Goal: Information Seeking & Learning: Learn about a topic

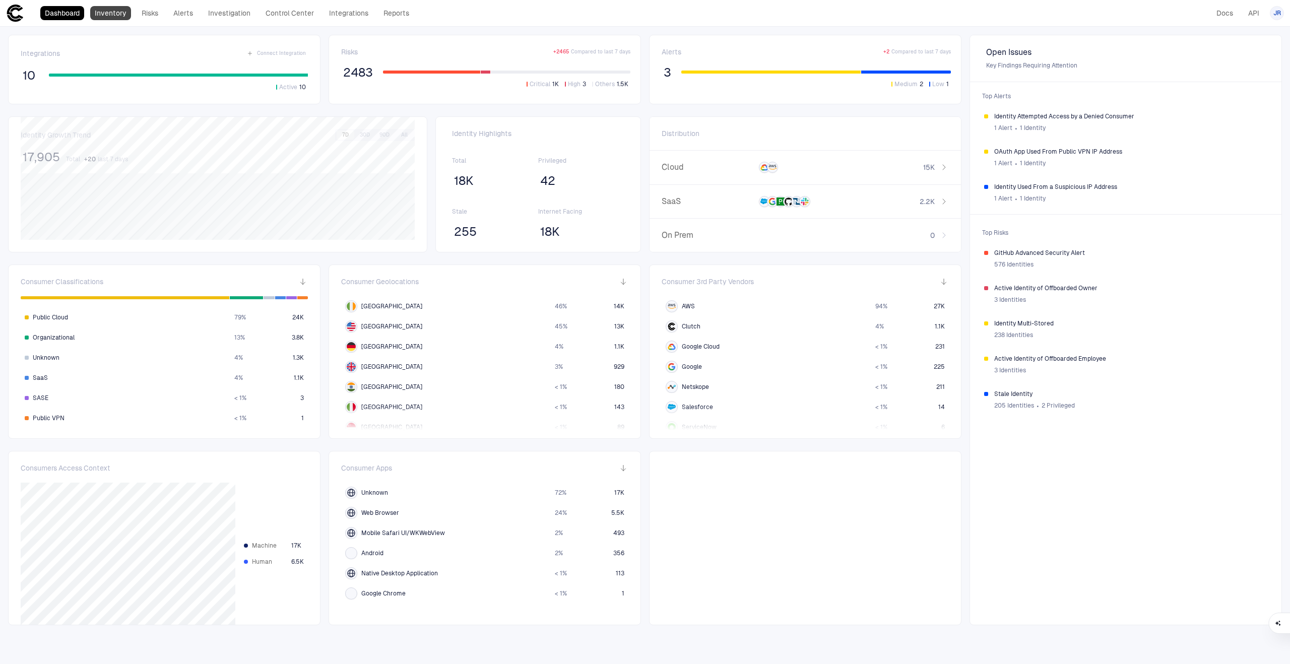
click at [111, 17] on link "Inventory" at bounding box center [110, 13] width 41 height 14
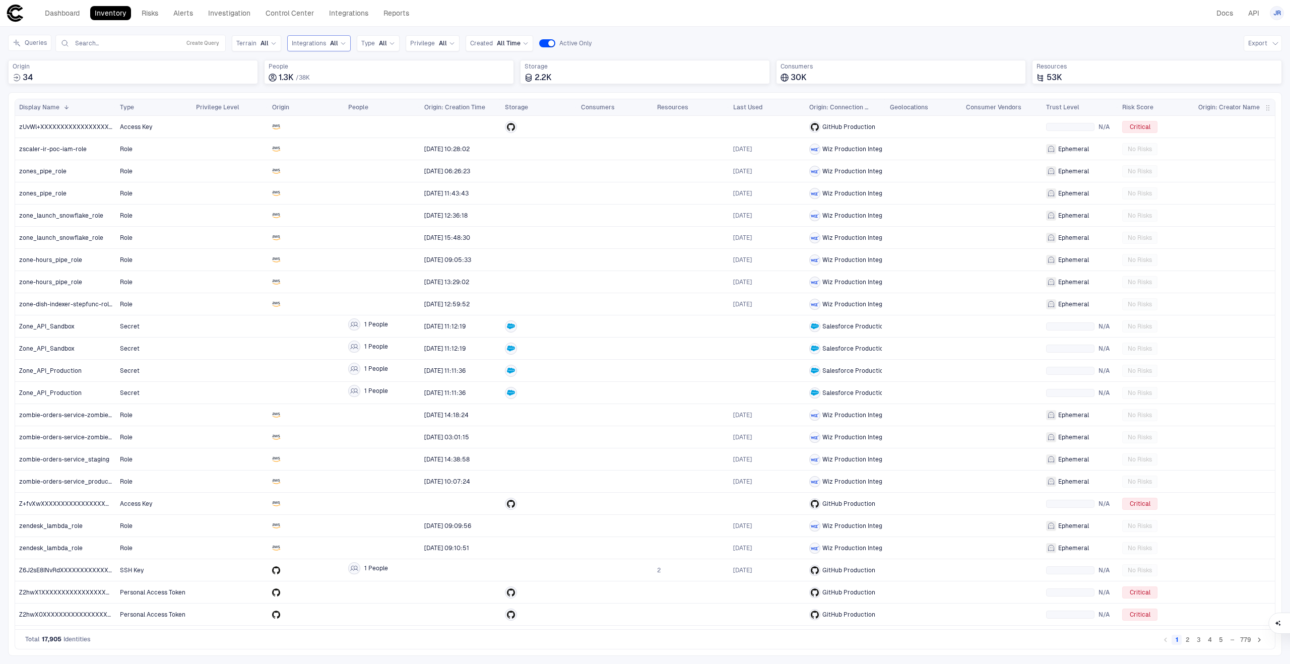
click at [330, 42] on span "All" at bounding box center [334, 43] width 8 height 8
click at [343, 86] on span "Salesforce" at bounding box center [349, 85] width 83 height 8
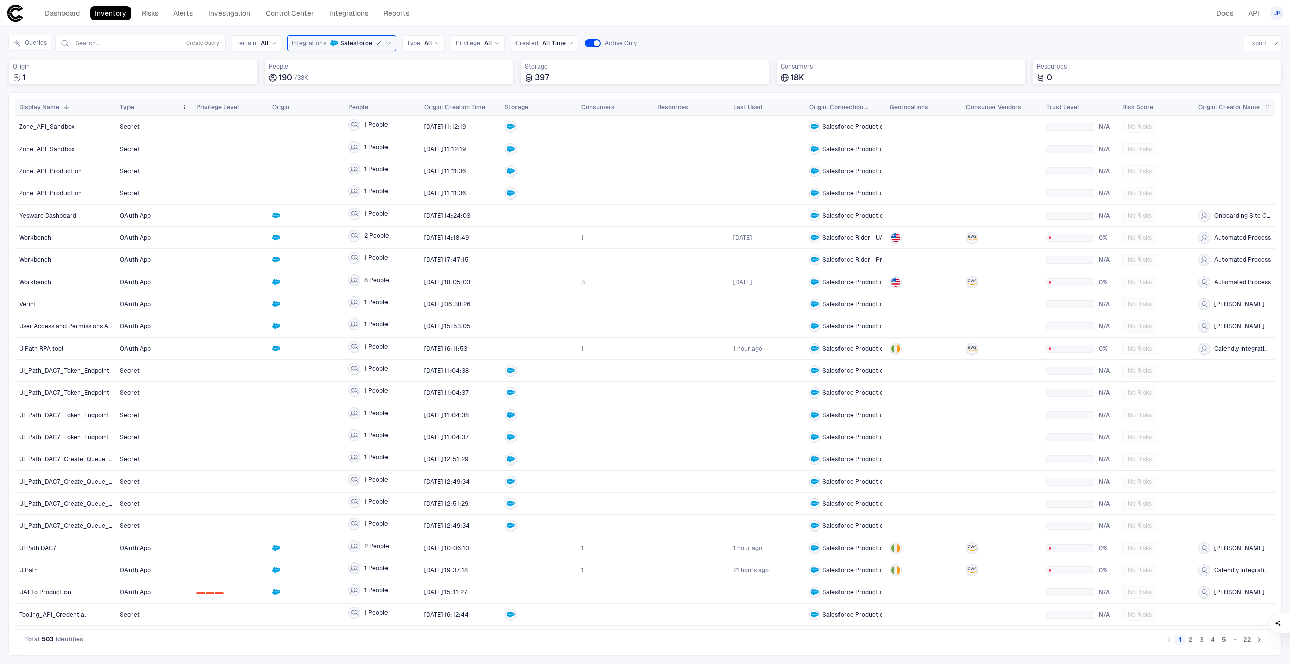
click at [148, 105] on div "Type" at bounding box center [149, 107] width 58 height 11
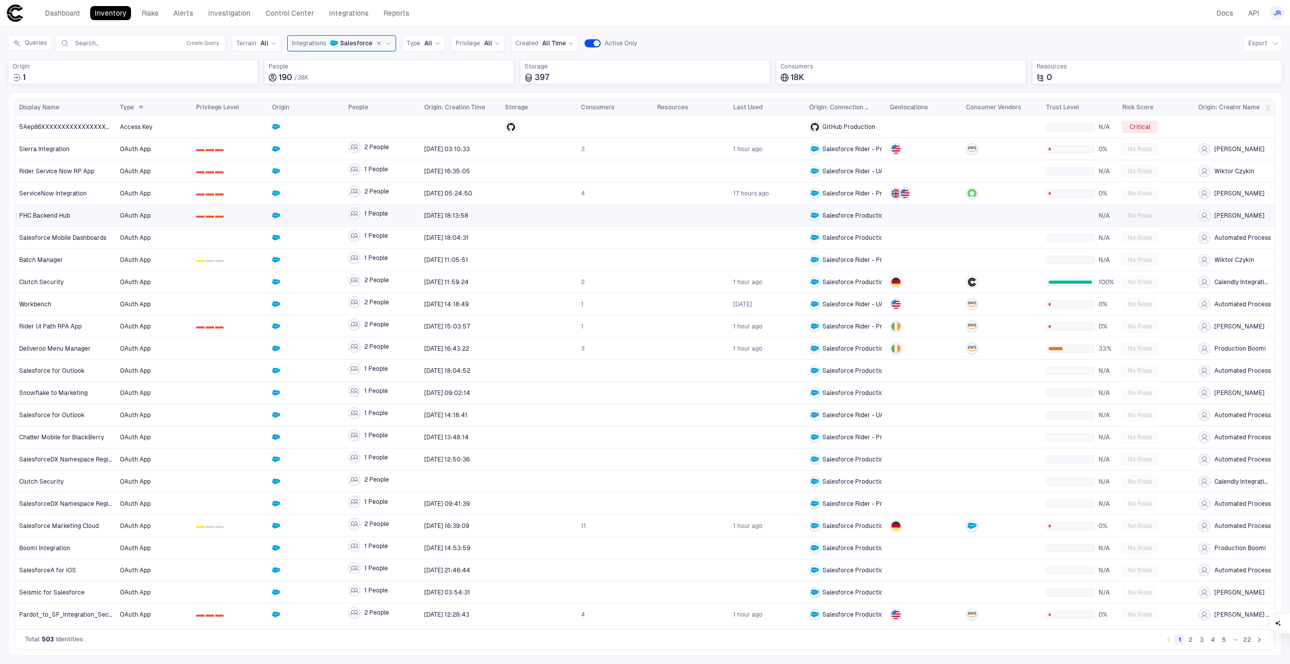
click at [168, 212] on span "OAuth App" at bounding box center [154, 216] width 68 height 20
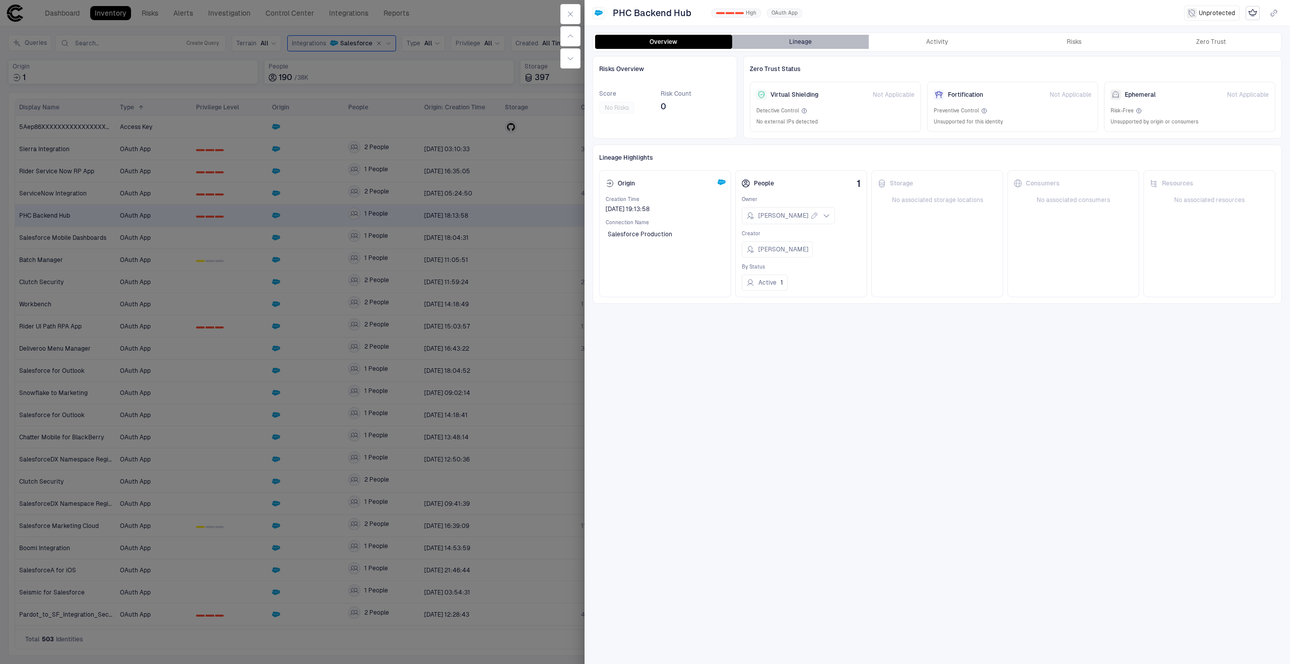
click at [824, 37] on button "Lineage" at bounding box center [800, 42] width 137 height 14
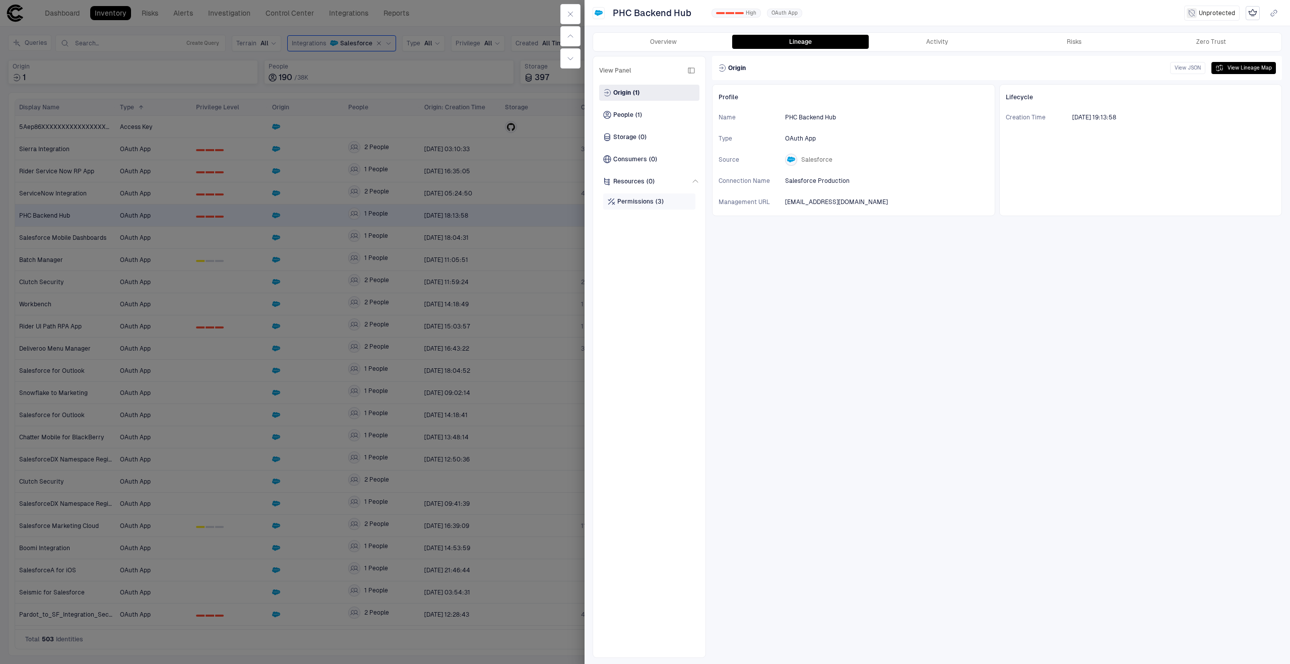
click at [680, 198] on div "Permissions (3)" at bounding box center [649, 202] width 92 height 16
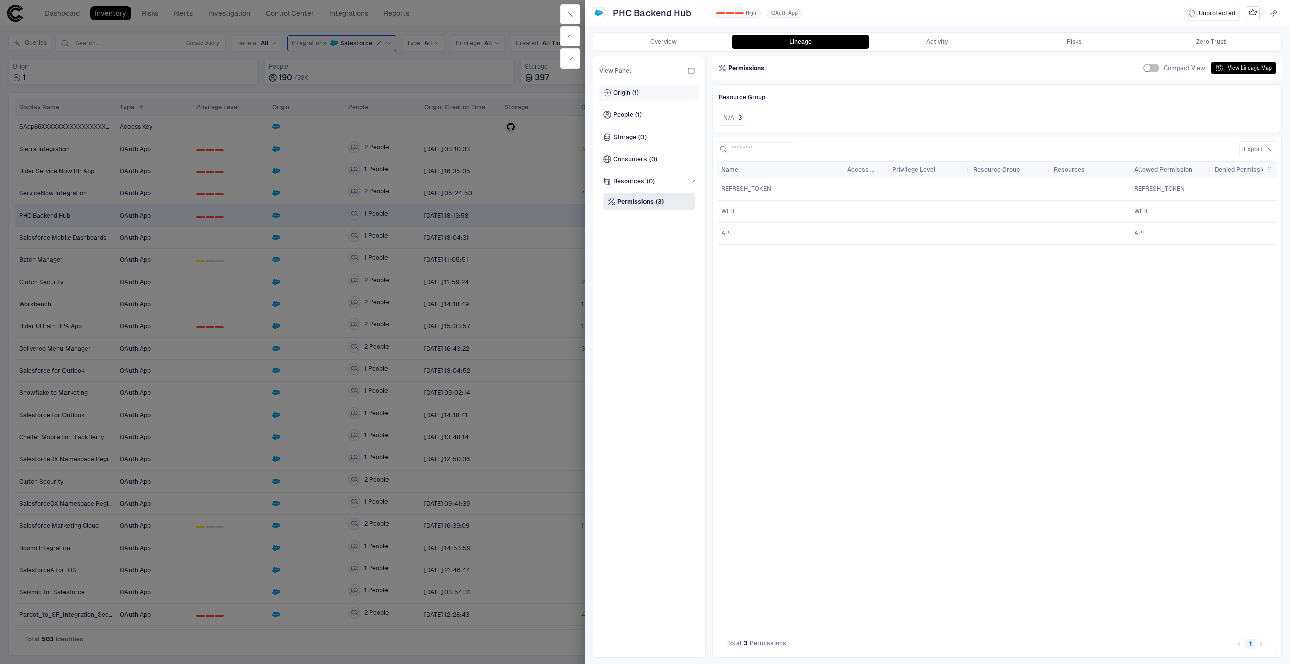
click at [652, 92] on div "Origin (1)" at bounding box center [649, 93] width 100 height 16
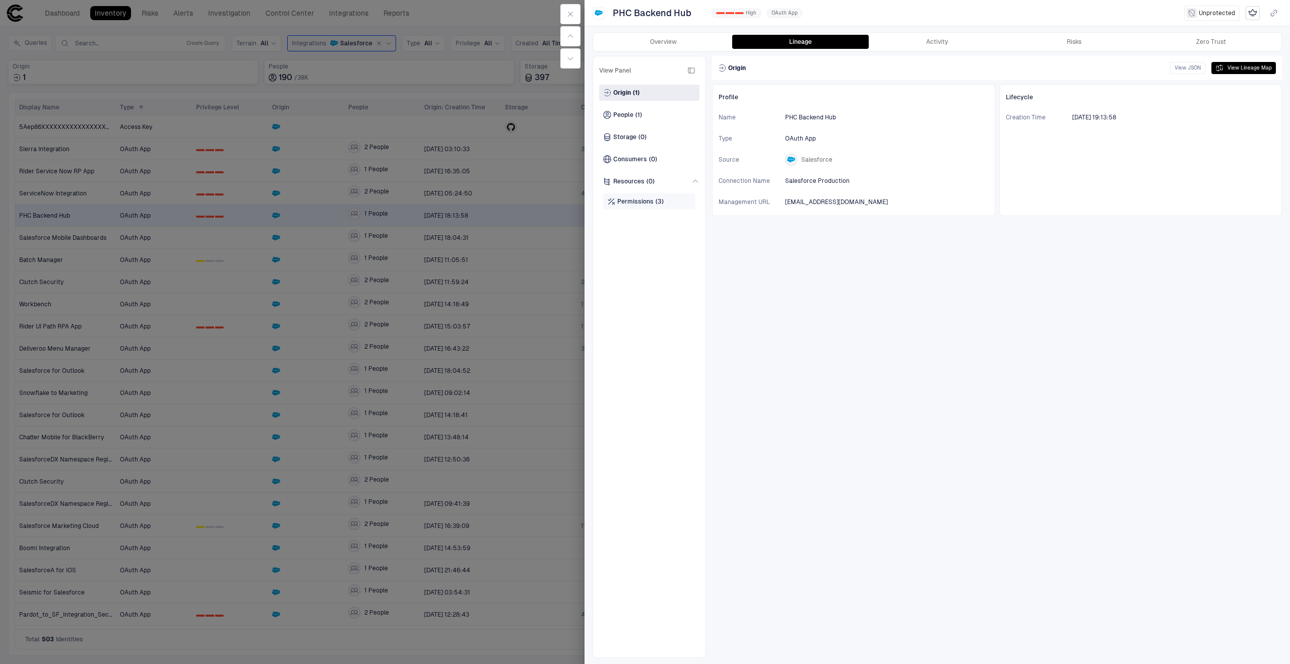
click at [640, 198] on span "Permissions" at bounding box center [635, 202] width 36 height 8
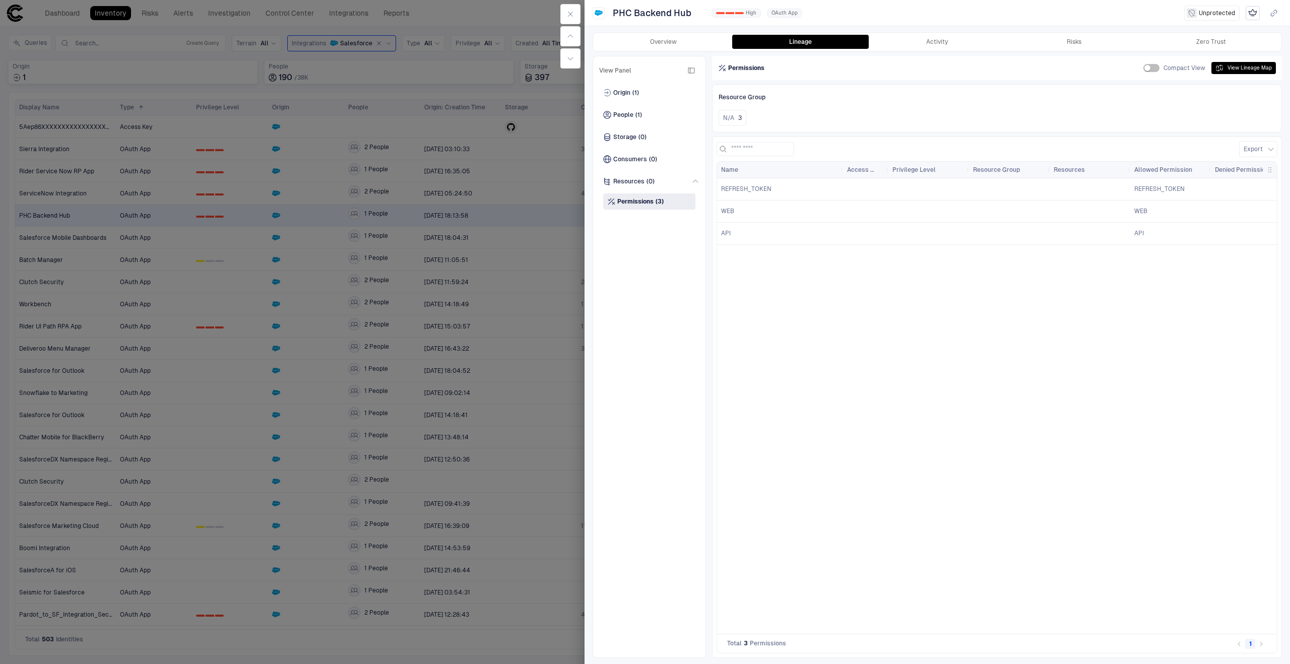
click at [937, 31] on div "Overview Lineage Activity Risks Zero Trust View Panel Origin (1) People (1) Sto…" at bounding box center [938, 345] width 706 height 639
click at [937, 36] on button "Activity" at bounding box center [937, 42] width 137 height 14
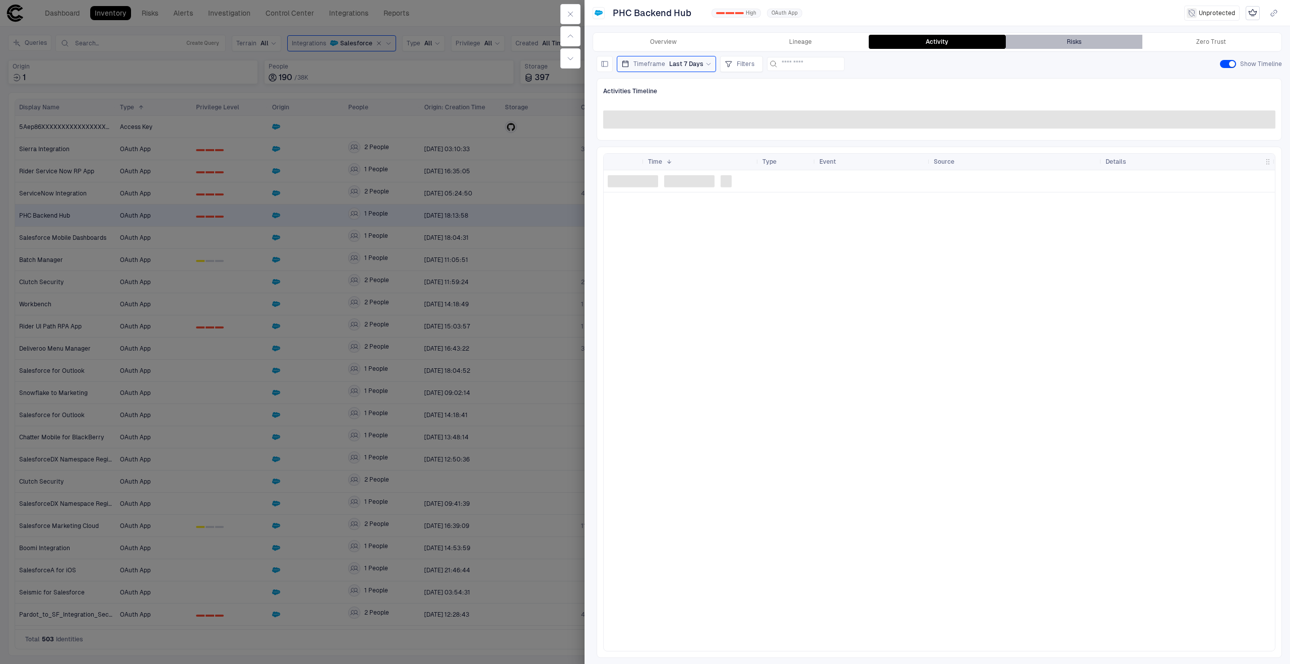
click at [1046, 39] on button "Risks" at bounding box center [1074, 42] width 137 height 14
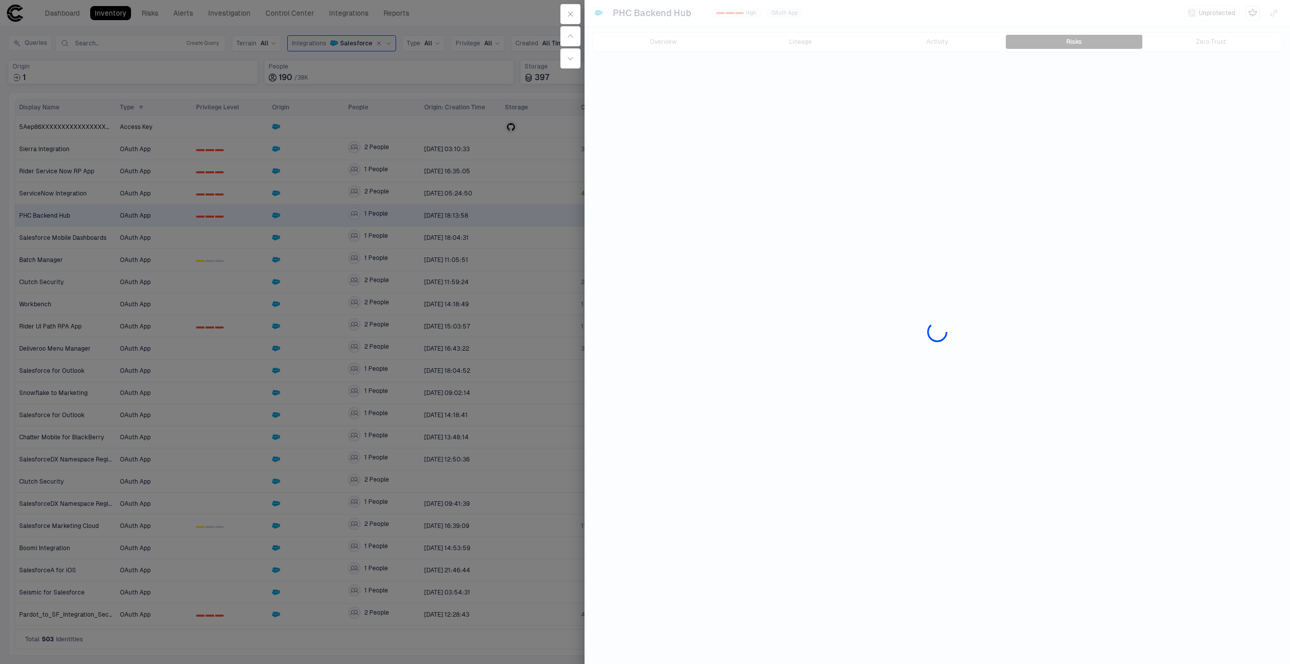
click at [527, 254] on div at bounding box center [645, 332] width 1290 height 664
